Goal: Task Accomplishment & Management: Manage account settings

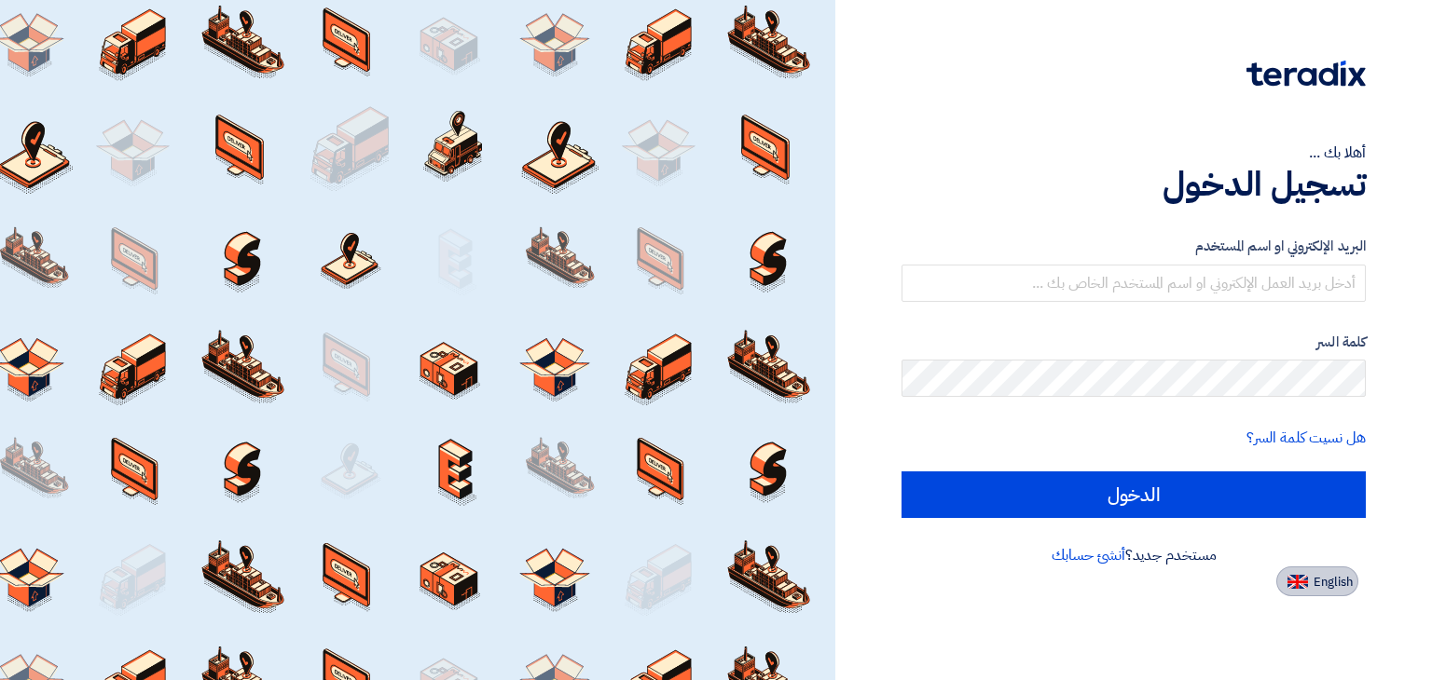
click at [1316, 586] on span "English" at bounding box center [1332, 582] width 39 height 13
type input "Sign in"
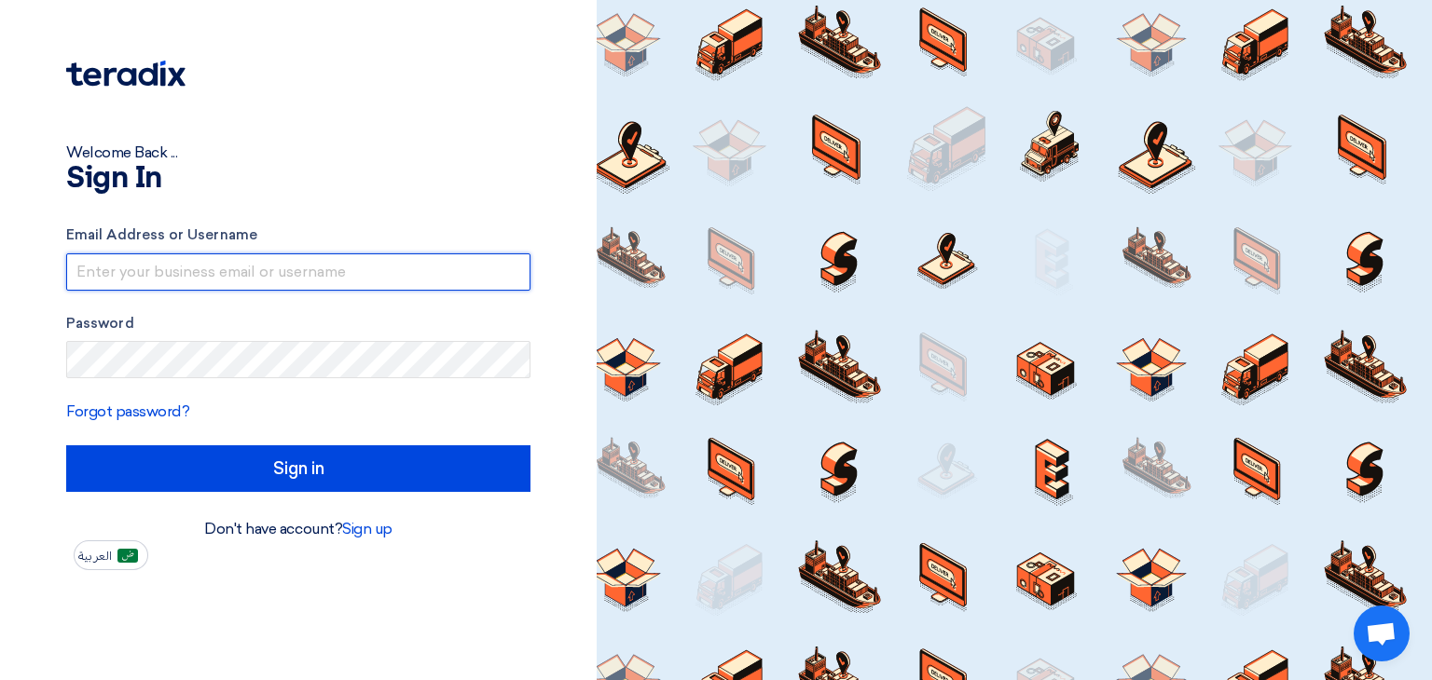
click at [224, 268] on input "text" at bounding box center [298, 272] width 464 height 37
paste input "[EMAIL_ADDRESS][DOMAIN_NAME]"
type input "[EMAIL_ADDRESS][DOMAIN_NAME]"
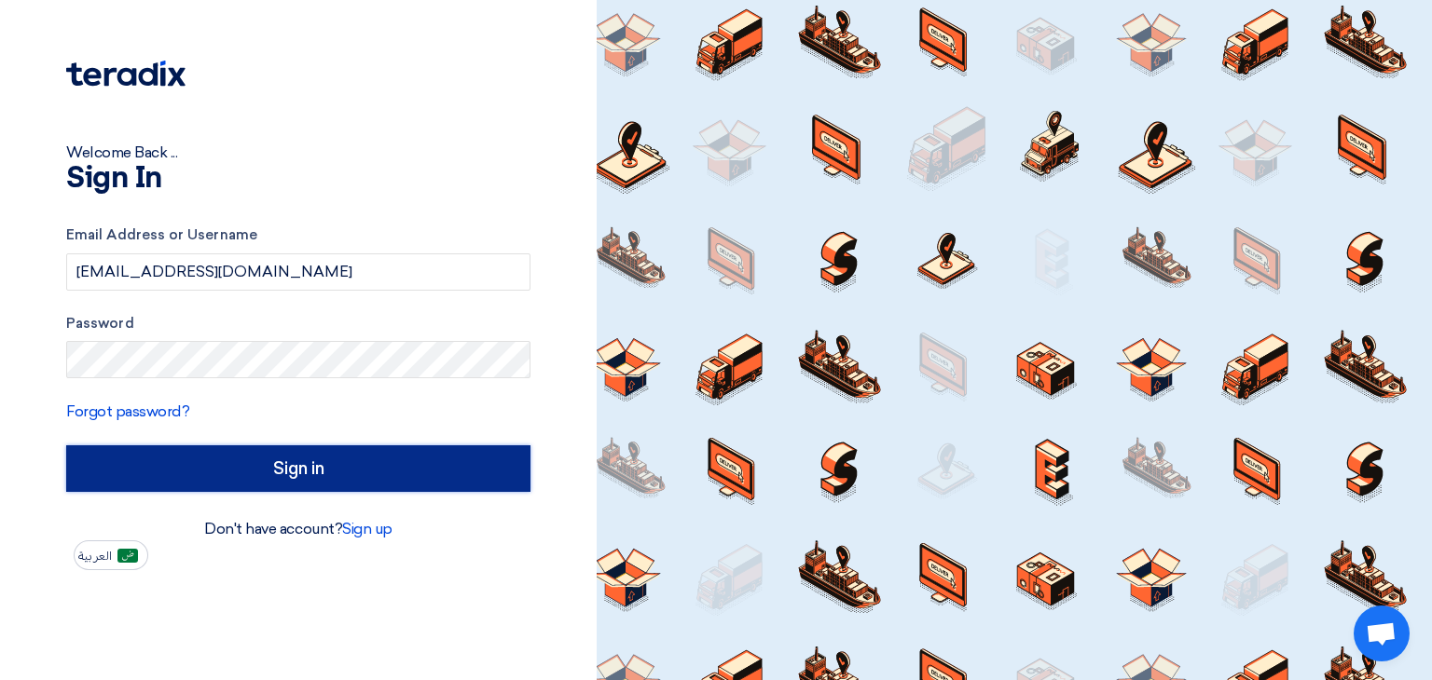
click at [268, 462] on input "Sign in" at bounding box center [298, 469] width 464 height 47
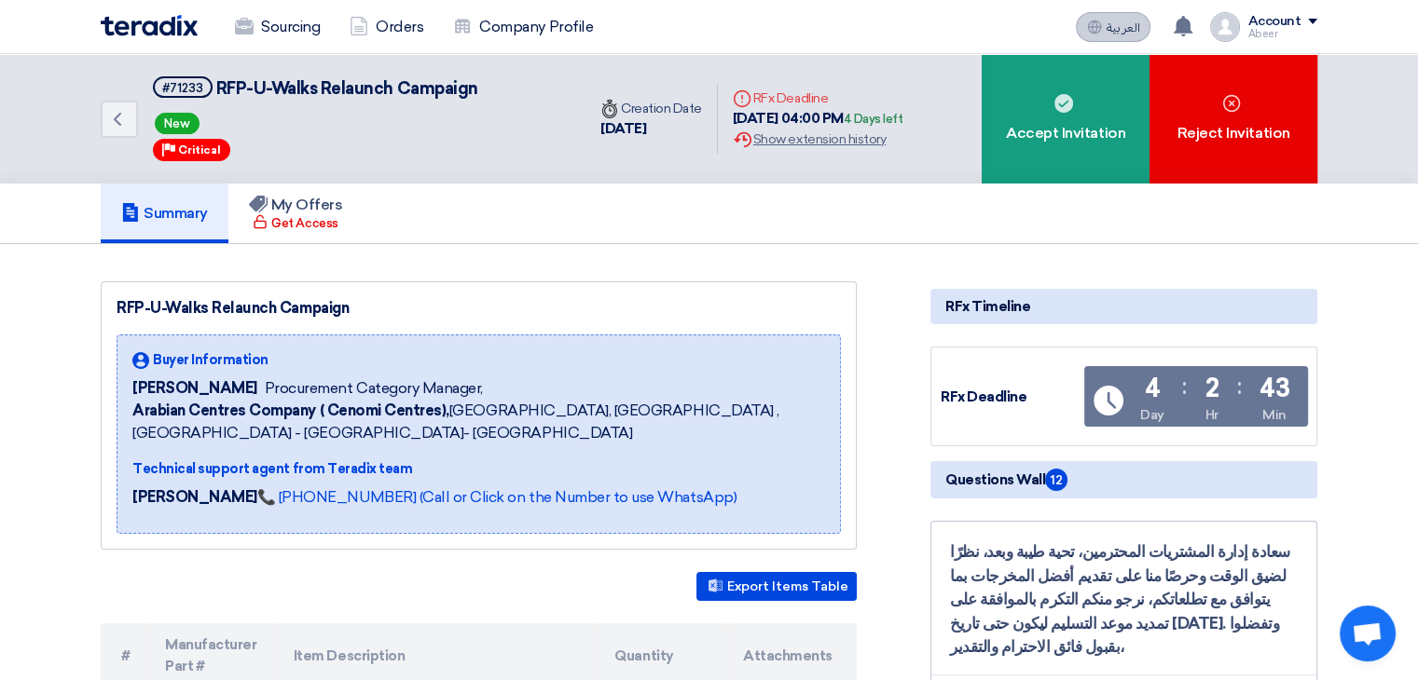
click at [1121, 18] on button "العربية ع" at bounding box center [1113, 27] width 75 height 30
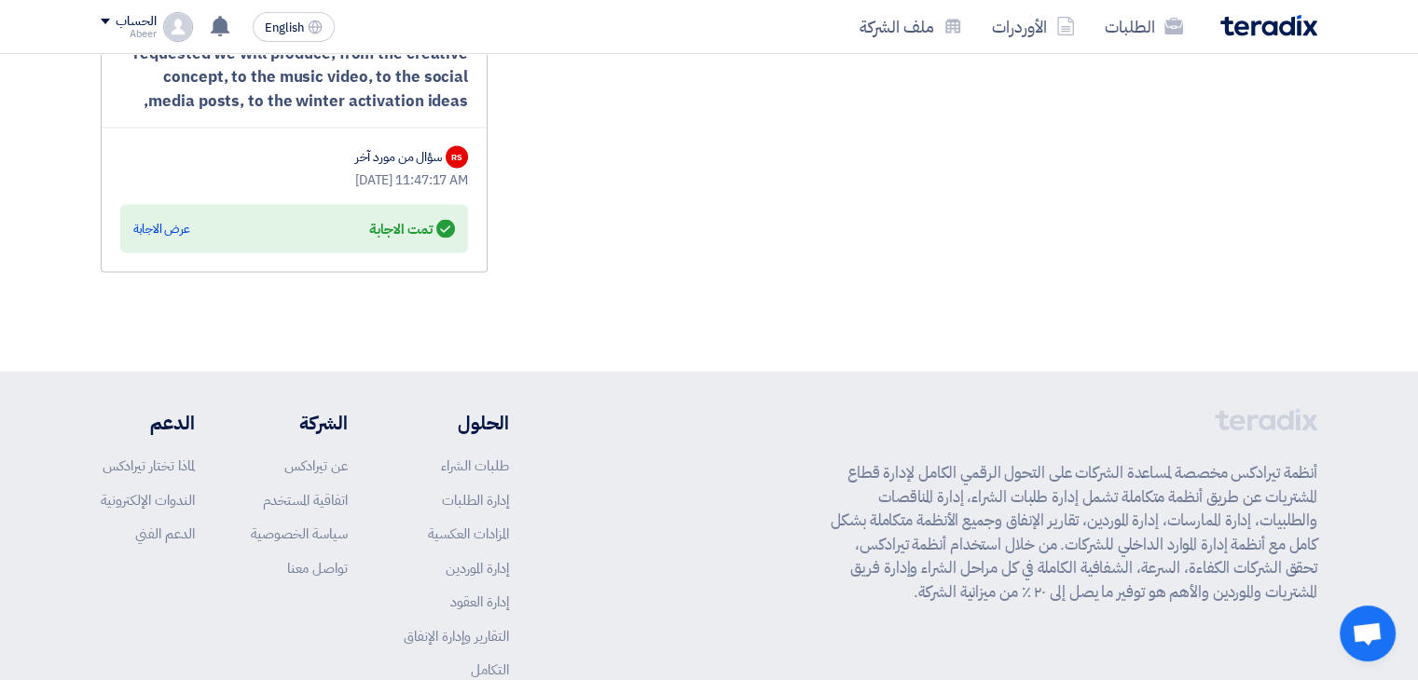
scroll to position [3956, 0]
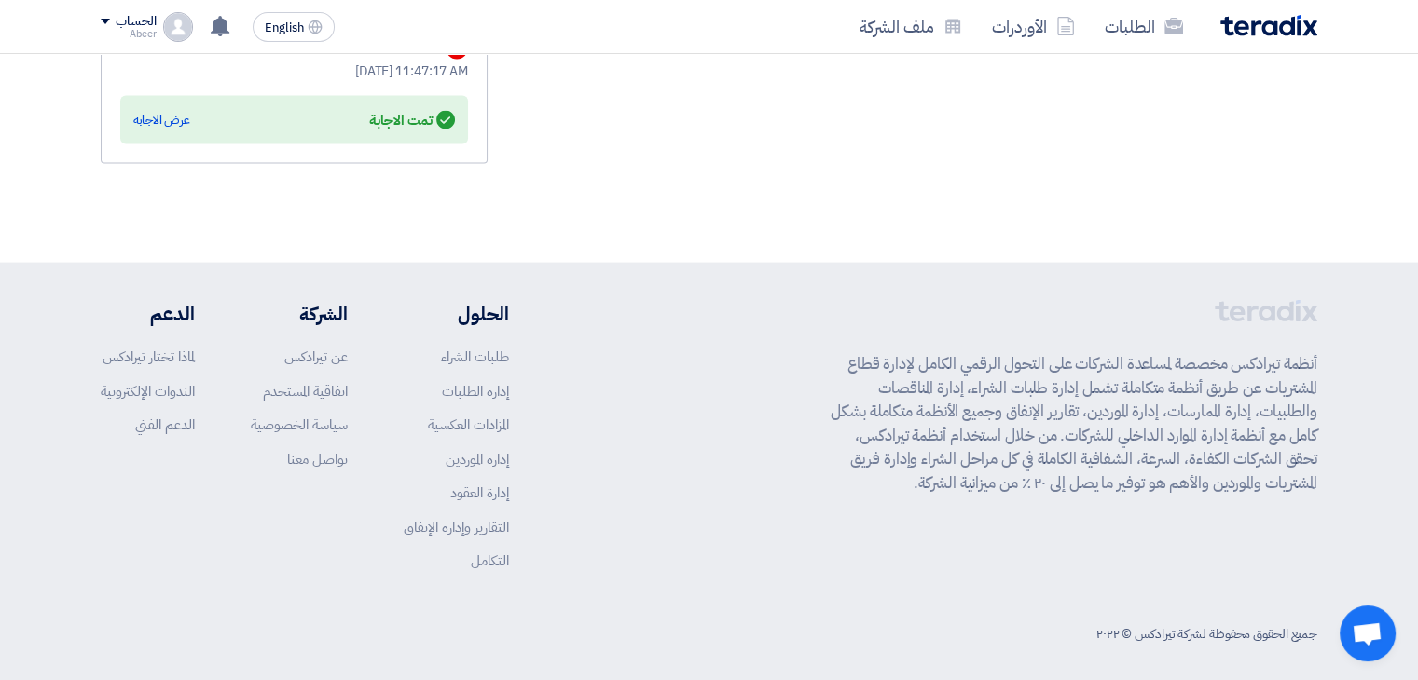
click at [138, 23] on div "الحساب" at bounding box center [136, 22] width 40 height 16
click at [117, 19] on div "الحساب" at bounding box center [136, 22] width 40 height 16
click at [313, 34] on button "English EN" at bounding box center [294, 27] width 82 height 30
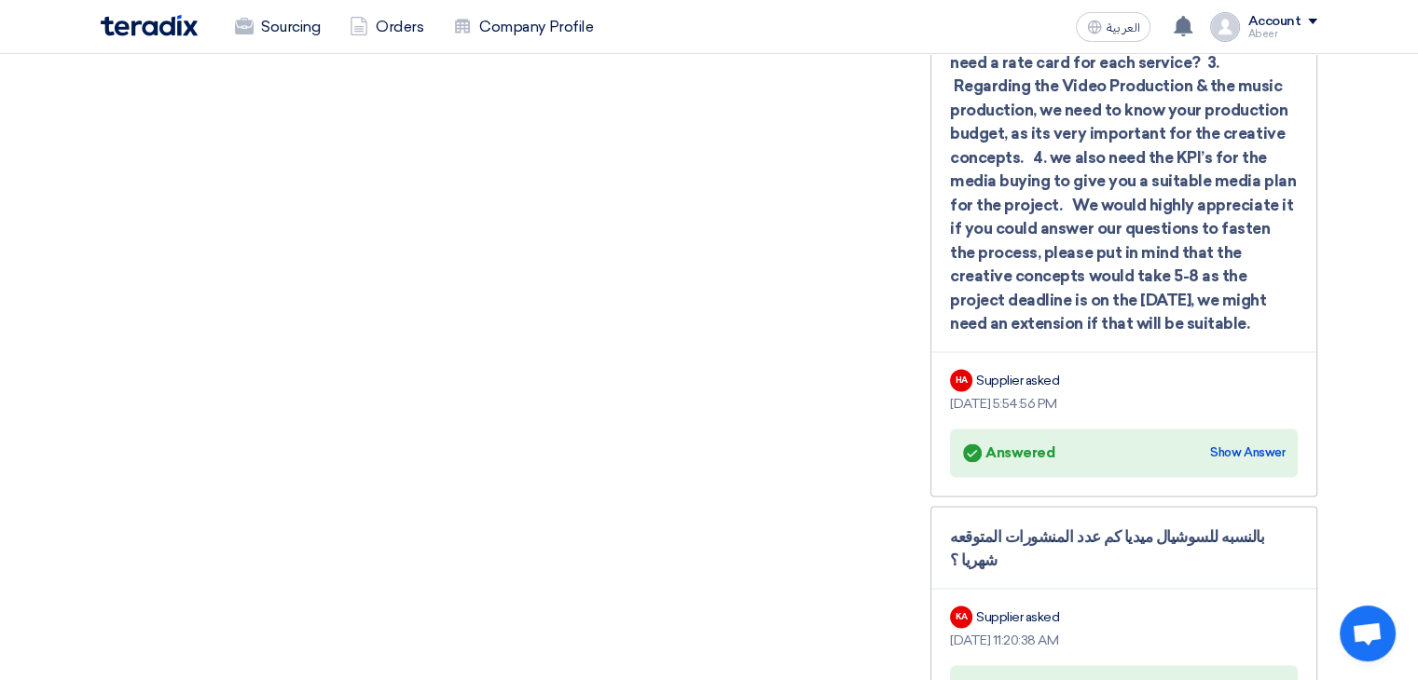
scroll to position [2768, 0]
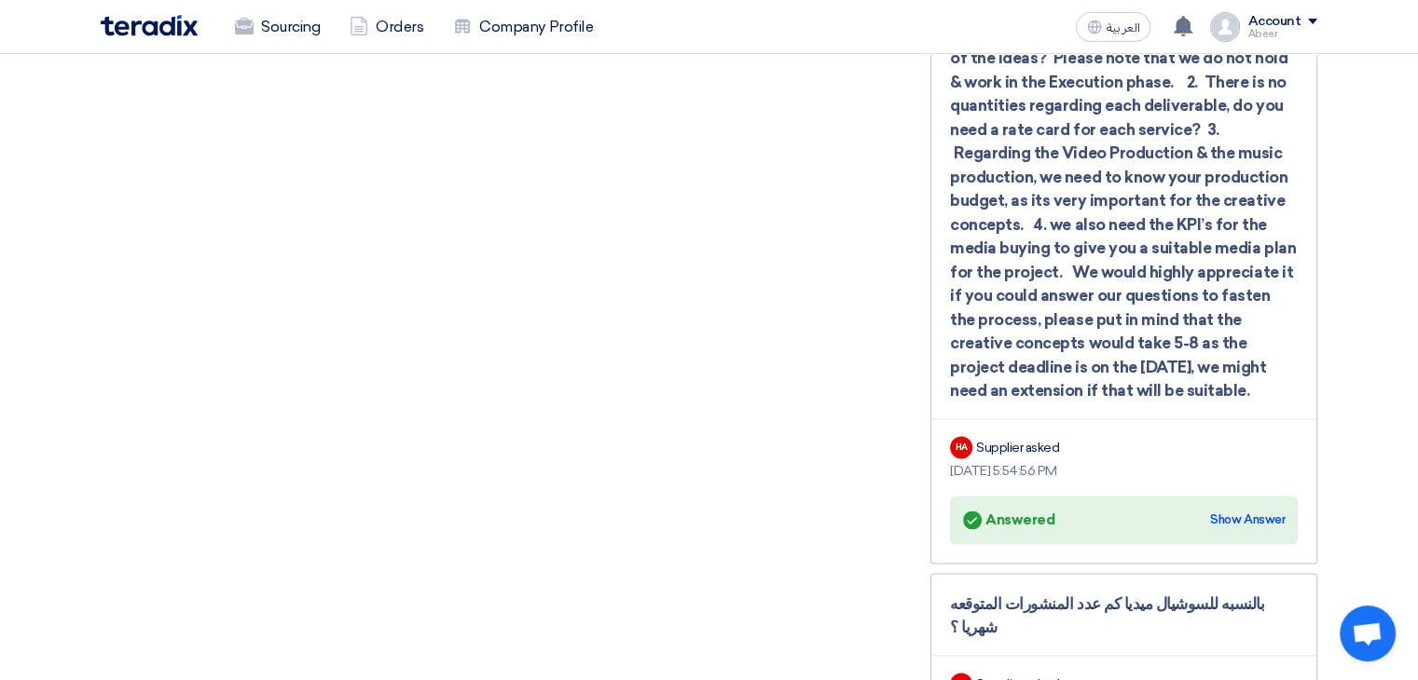
click at [1300, 18] on div "Account" at bounding box center [1273, 22] width 53 height 16
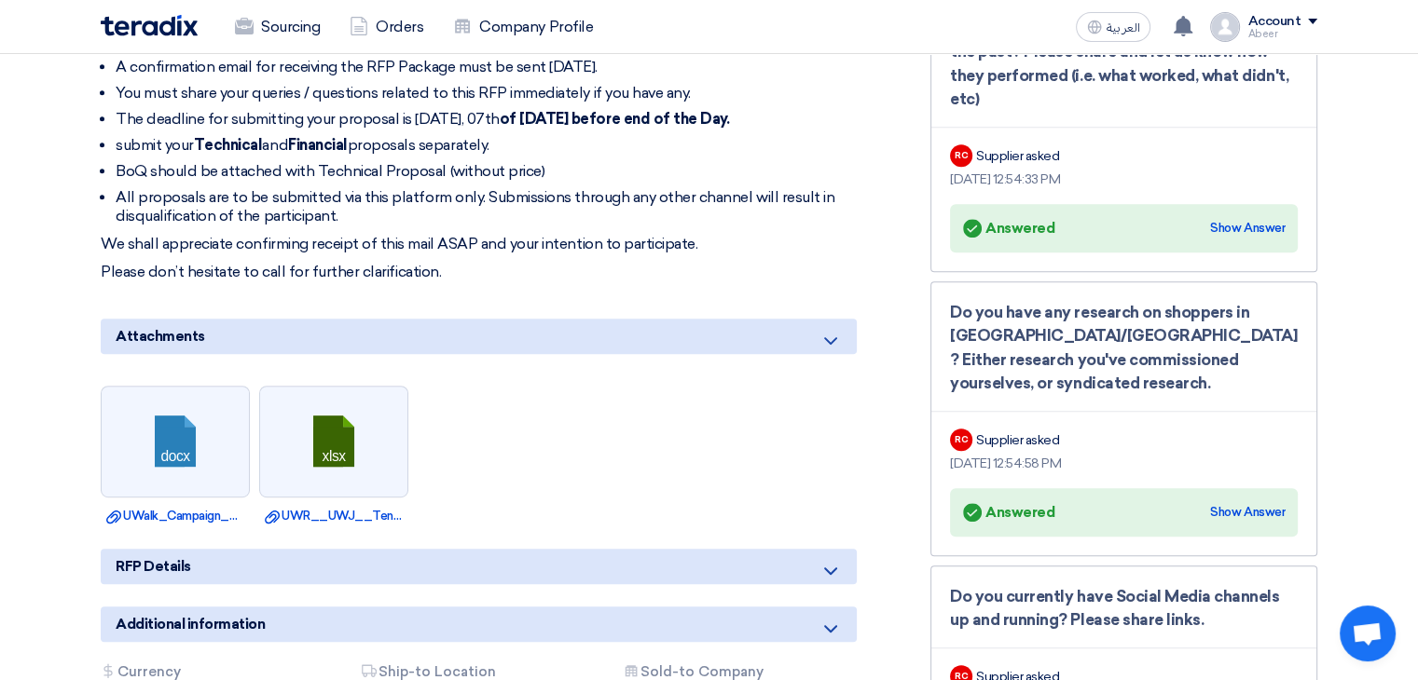
scroll to position [662, 0]
